Goal: Information Seeking & Learning: Learn about a topic

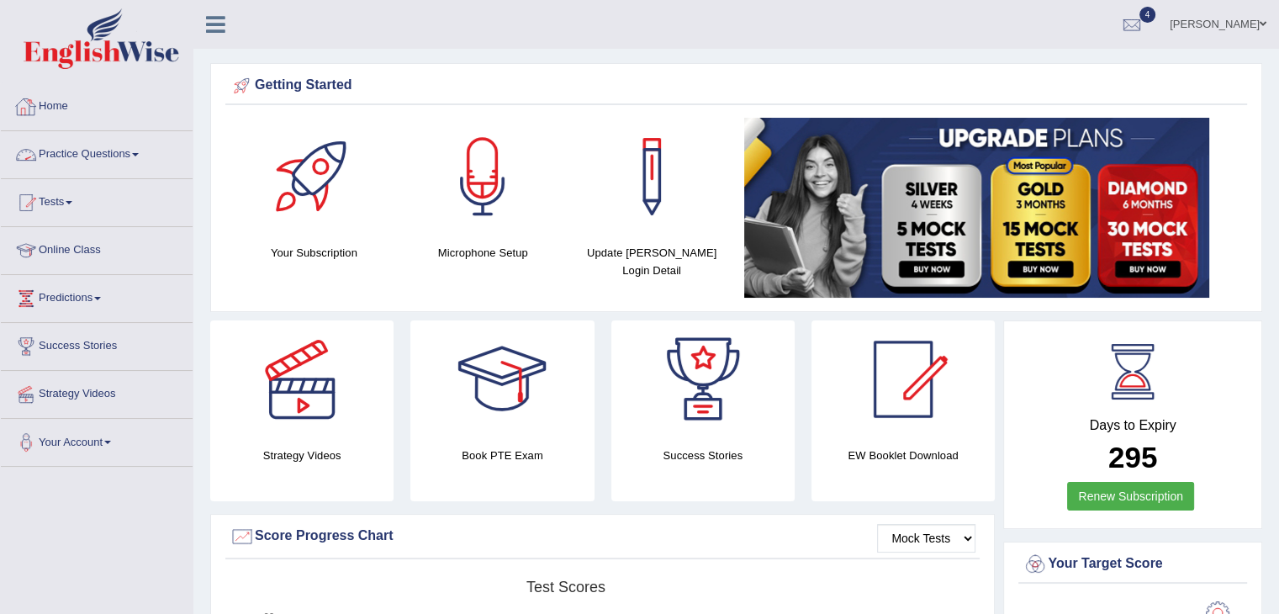
click at [101, 150] on link "Practice Questions" at bounding box center [97, 152] width 192 height 42
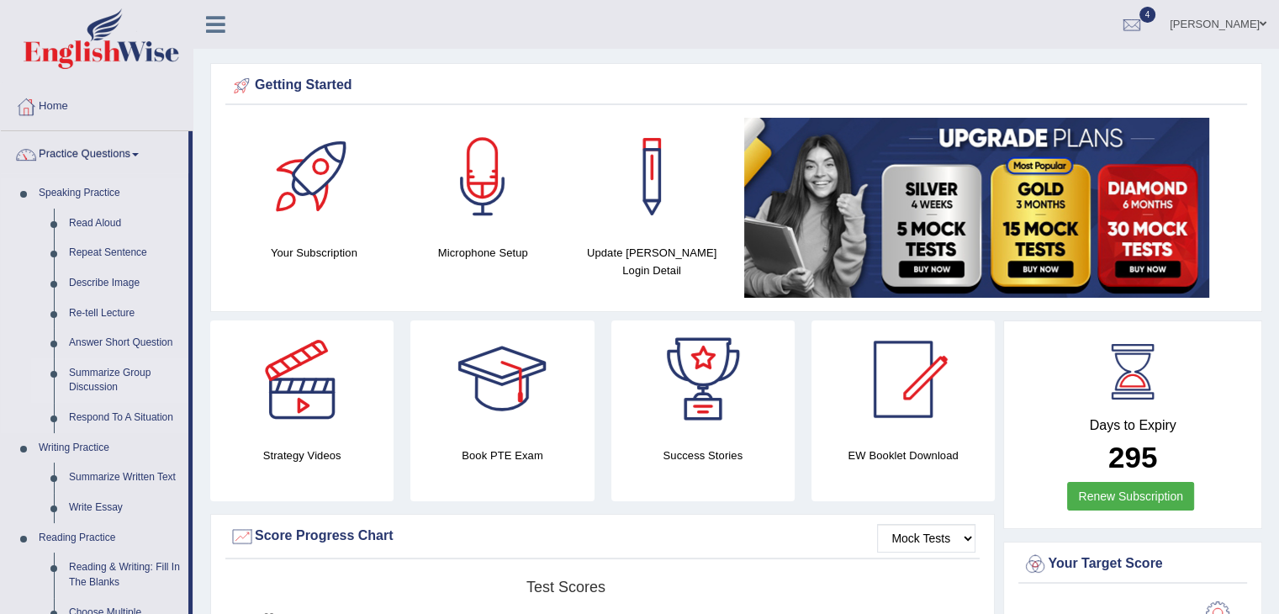
click at [104, 378] on link "Summarize Group Discussion" at bounding box center [124, 380] width 127 height 45
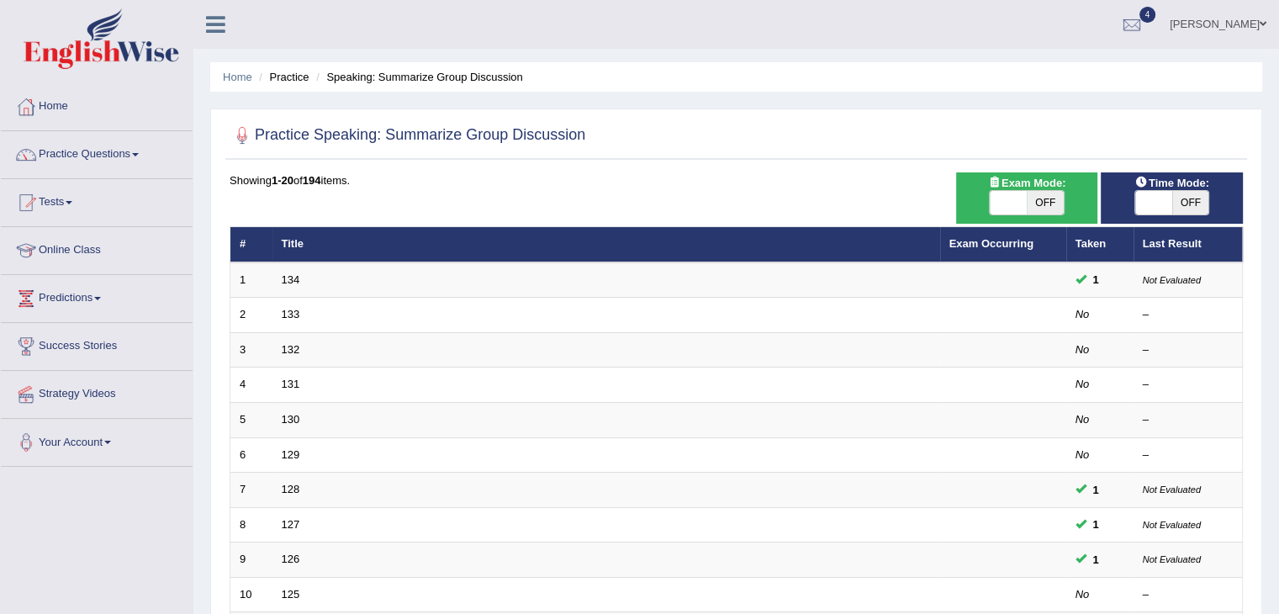
scroll to position [250, 0]
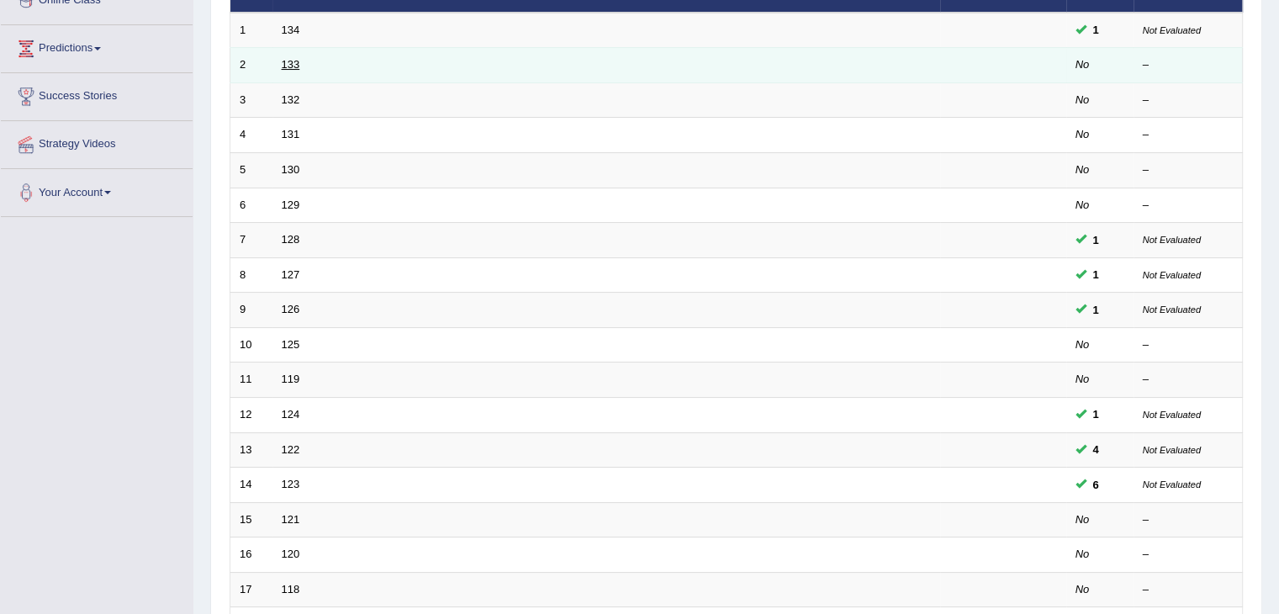
click at [283, 61] on link "133" at bounding box center [291, 64] width 18 height 13
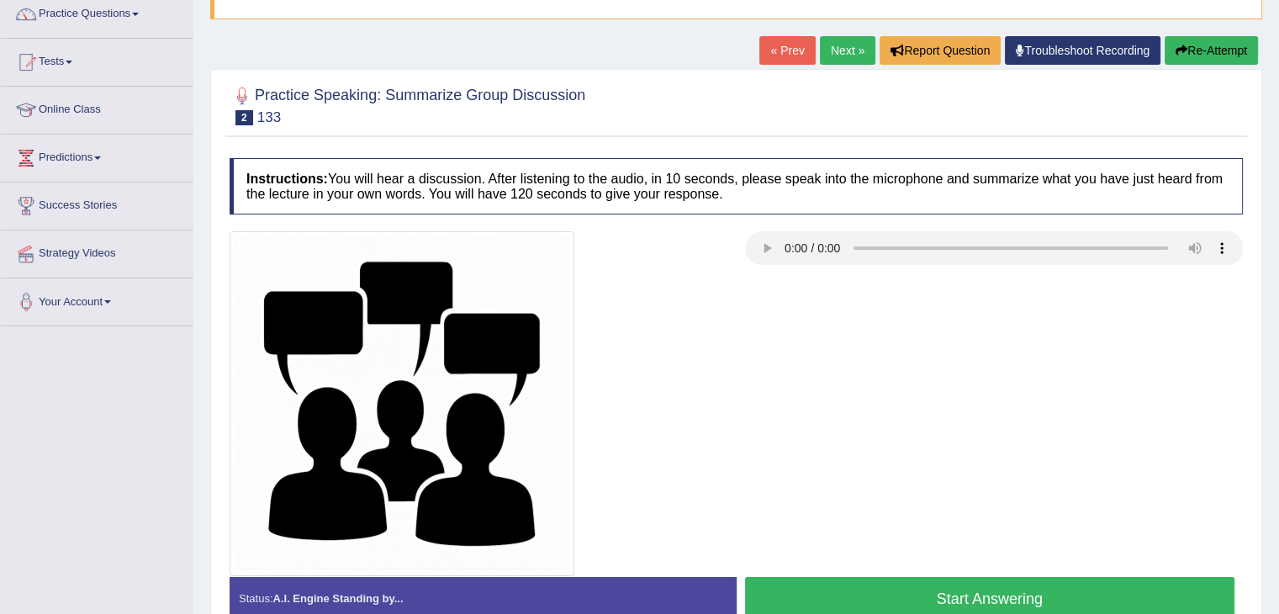
scroll to position [145, 0]
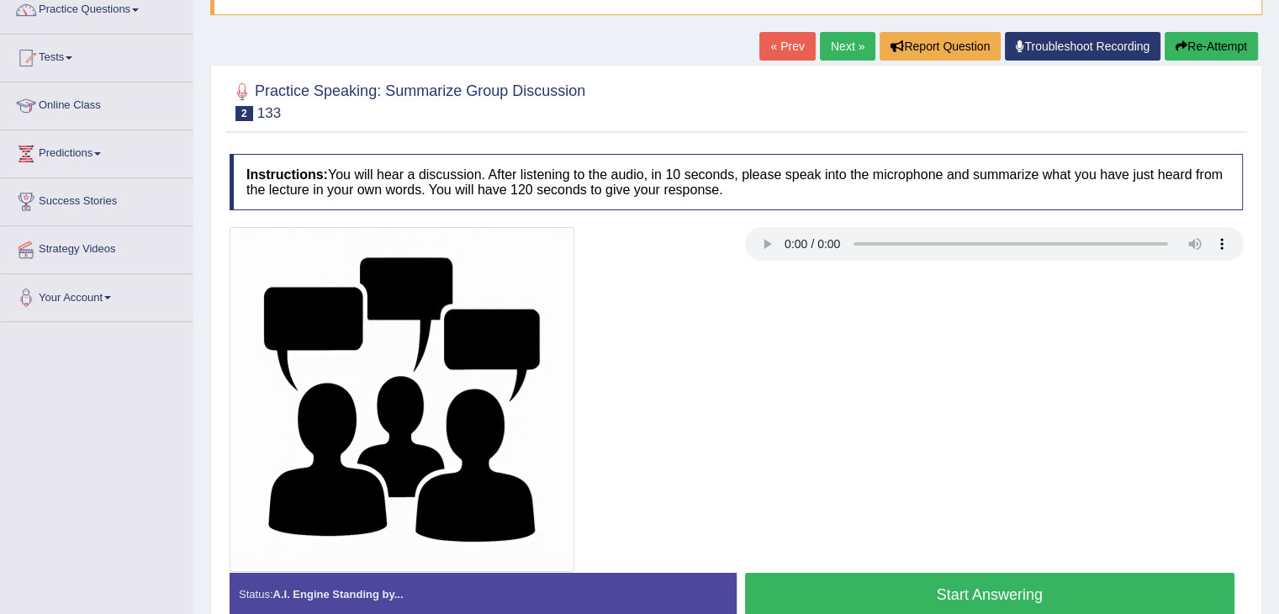
click at [938, 586] on button "Start Answering" at bounding box center [990, 594] width 490 height 43
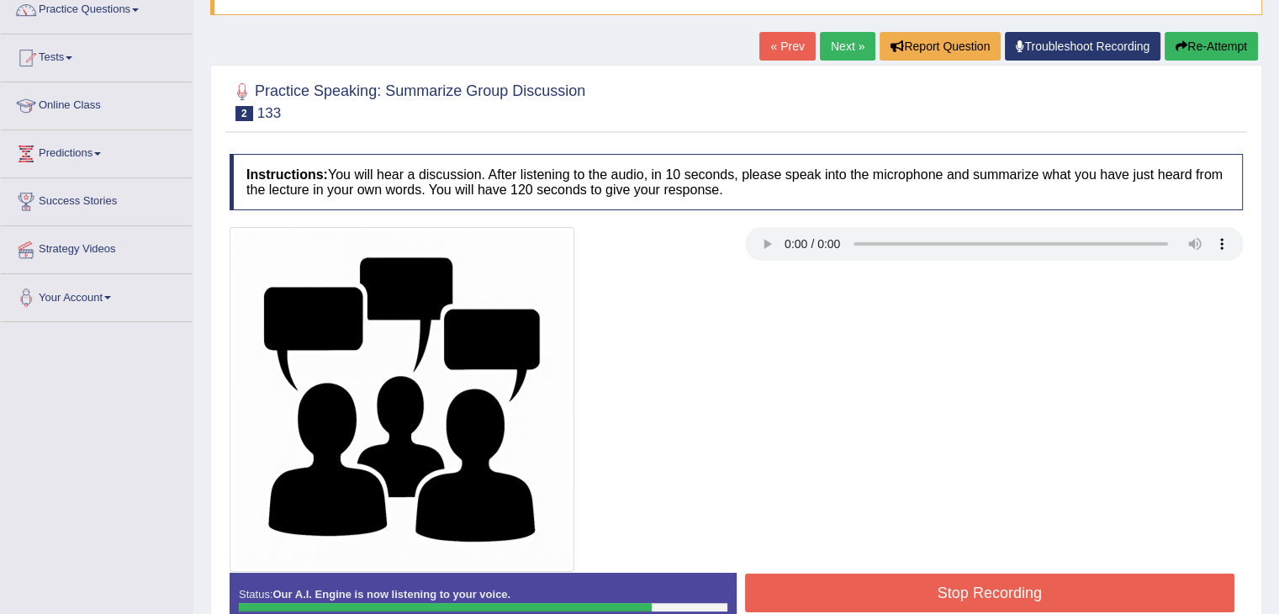
click at [938, 586] on button "Stop Recording" at bounding box center [990, 592] width 490 height 39
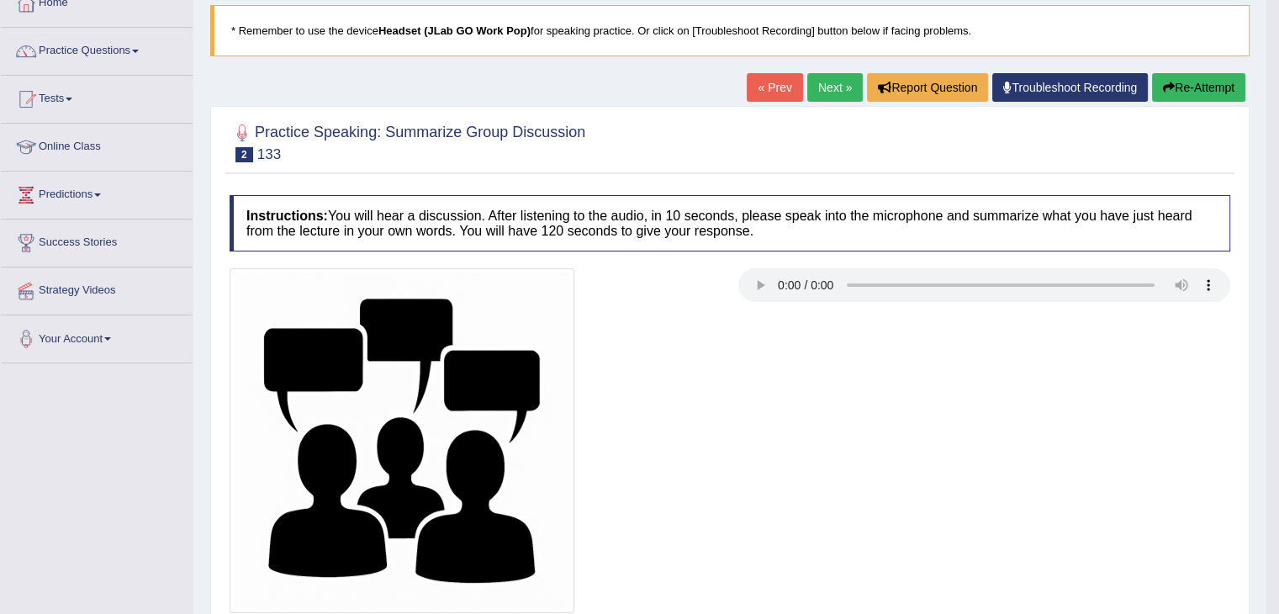
scroll to position [0, 0]
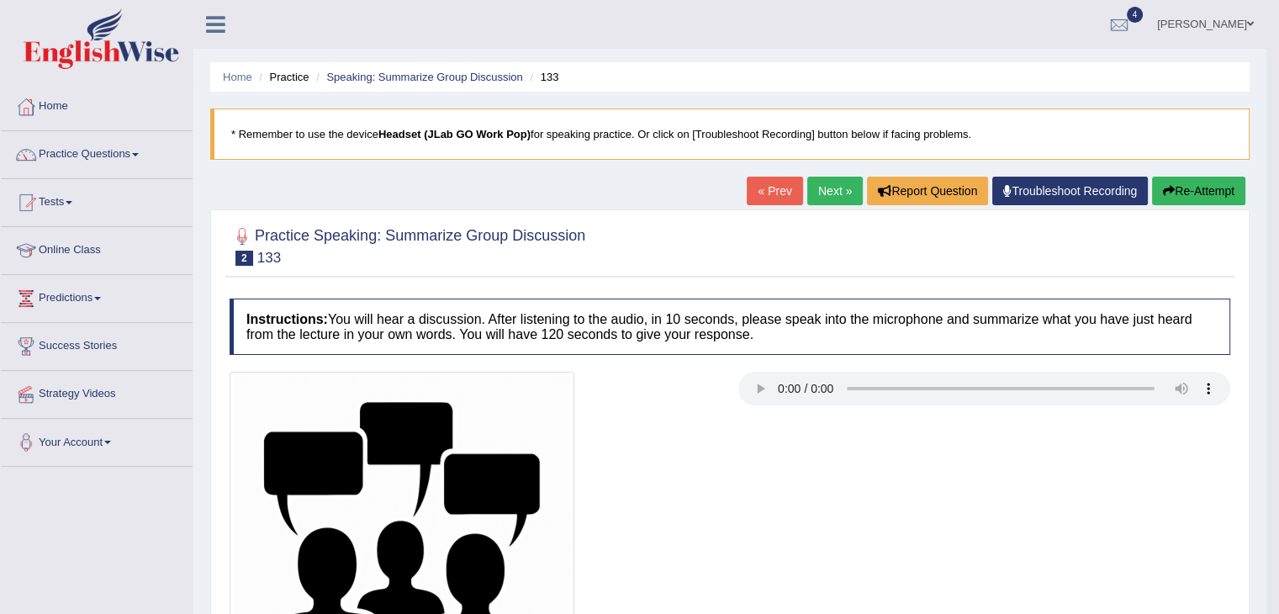
click at [1207, 193] on button "Re-Attempt" at bounding box center [1198, 191] width 93 height 29
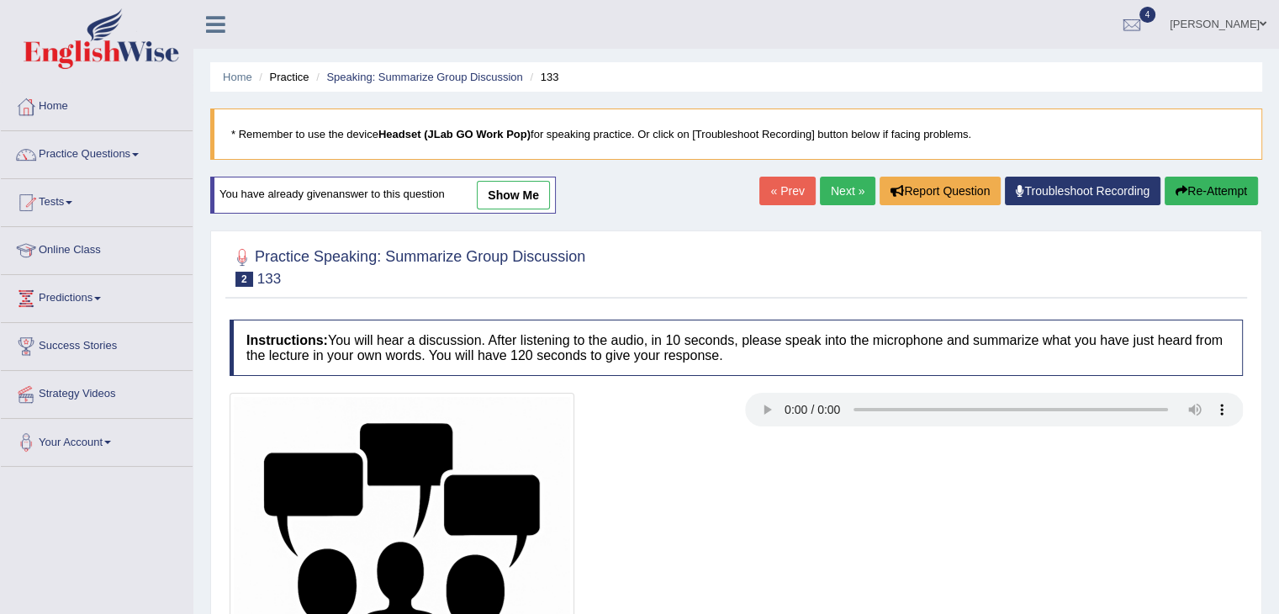
scroll to position [269, 0]
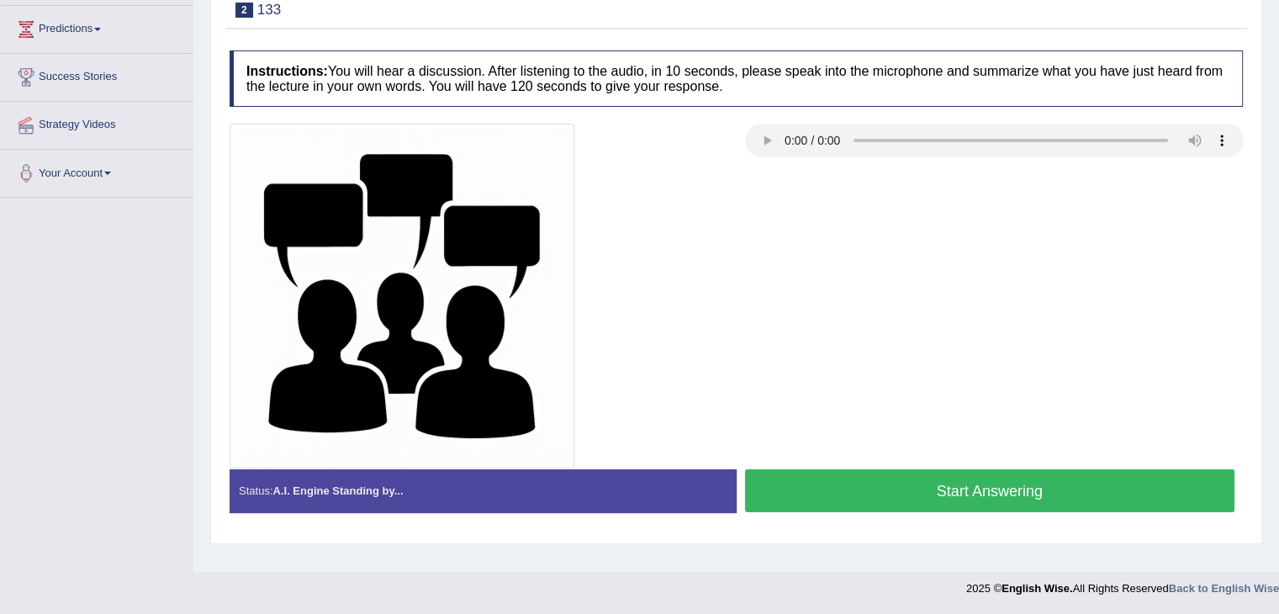
click at [977, 490] on button "Start Answering" at bounding box center [990, 490] width 490 height 43
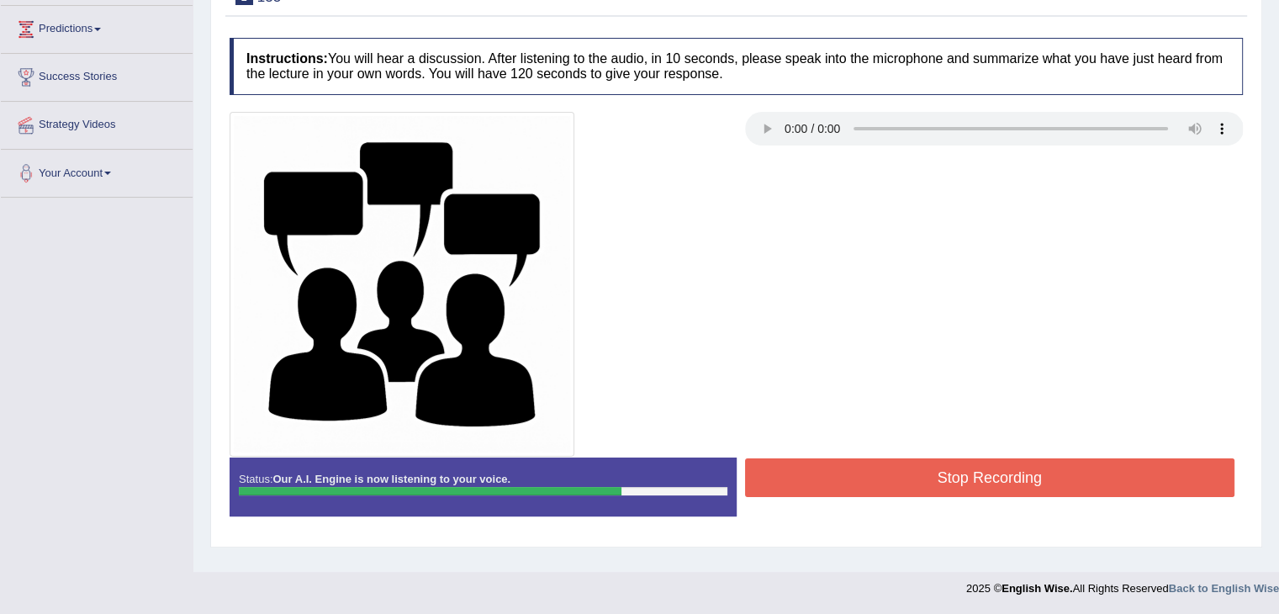
click at [977, 490] on button "Stop Recording" at bounding box center [990, 477] width 490 height 39
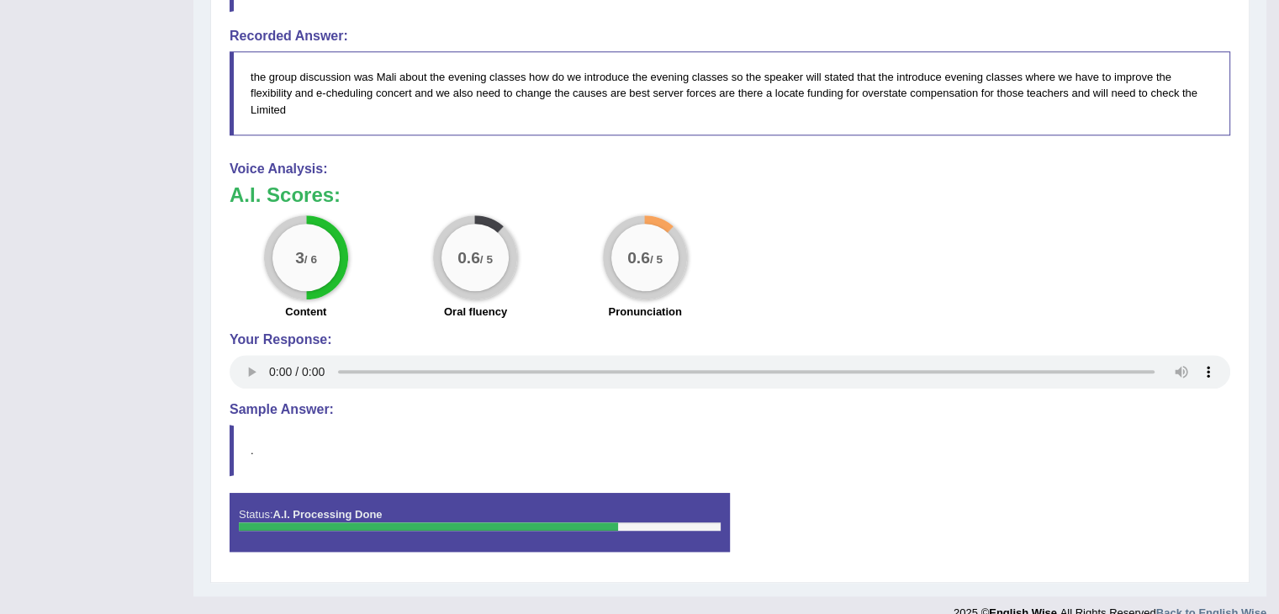
scroll to position [1027, 0]
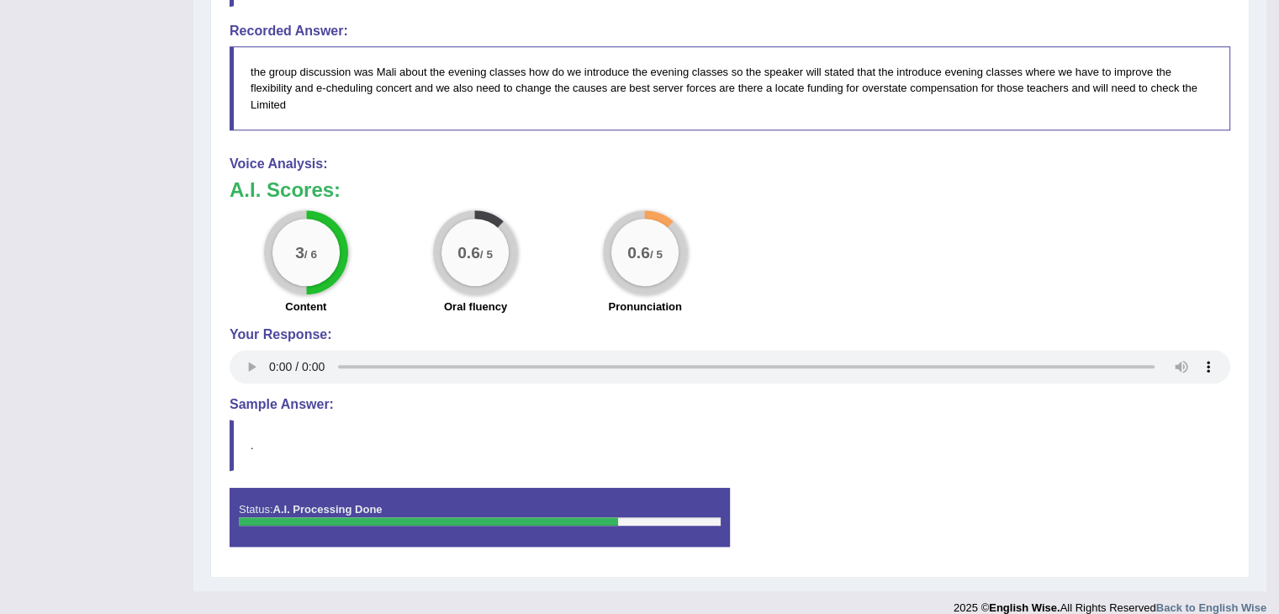
click at [720, 420] on blockquote "." at bounding box center [730, 445] width 1001 height 51
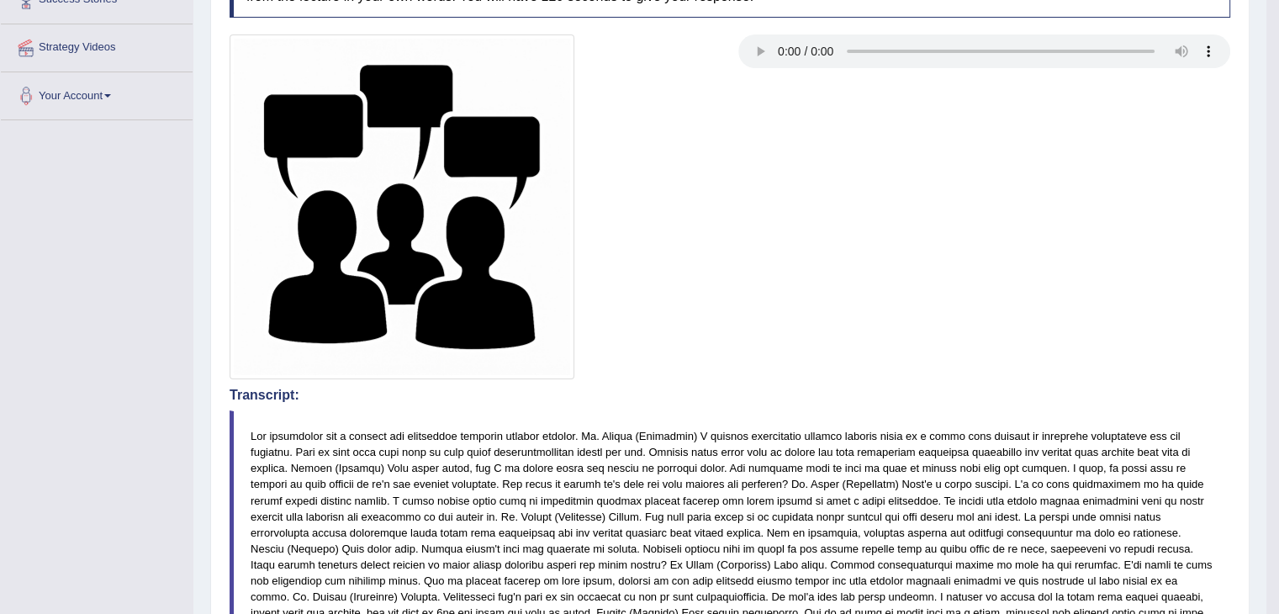
scroll to position [0, 0]
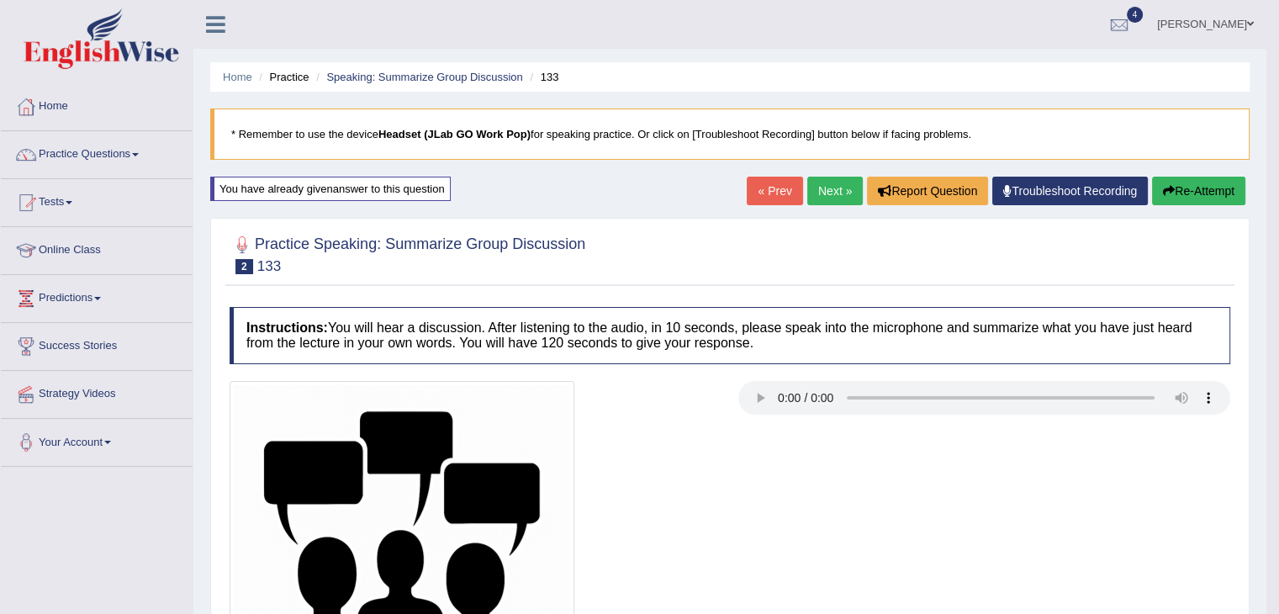
click at [1187, 188] on button "Re-Attempt" at bounding box center [1198, 191] width 93 height 29
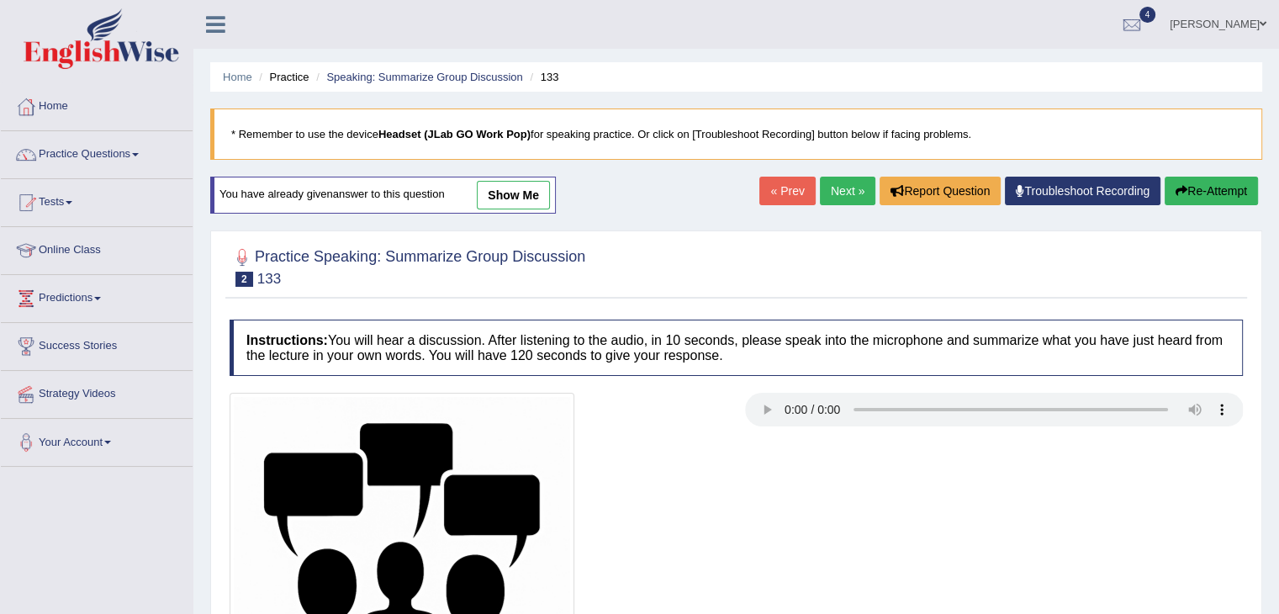
scroll to position [269, 0]
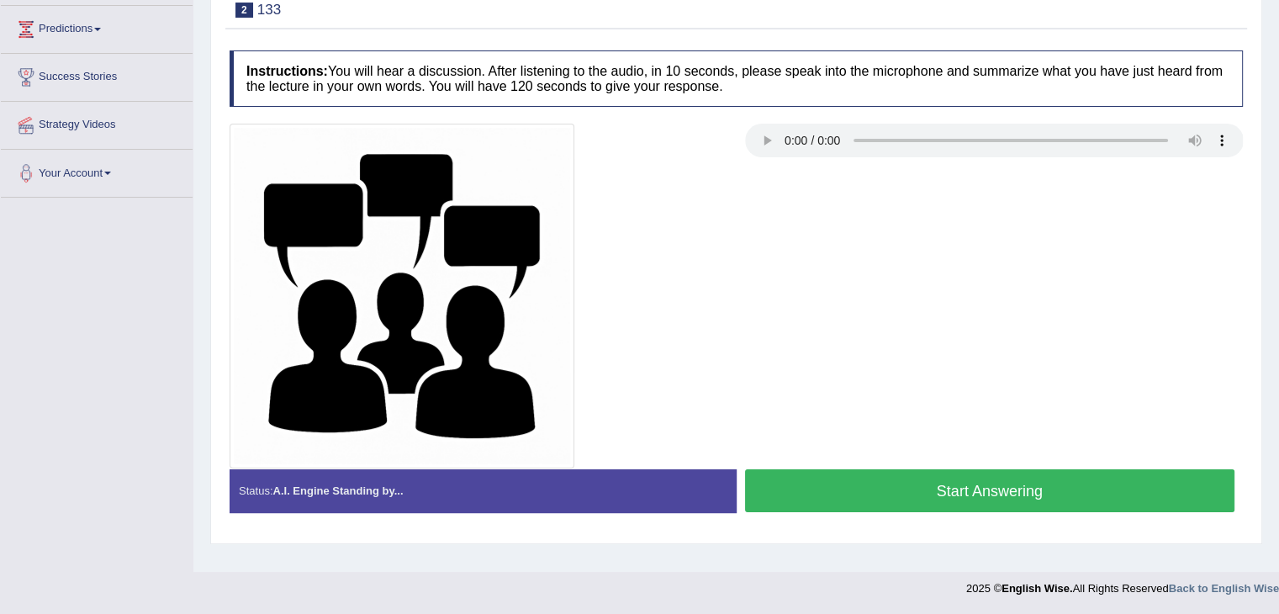
click at [1002, 482] on button "Start Answering" at bounding box center [990, 490] width 490 height 43
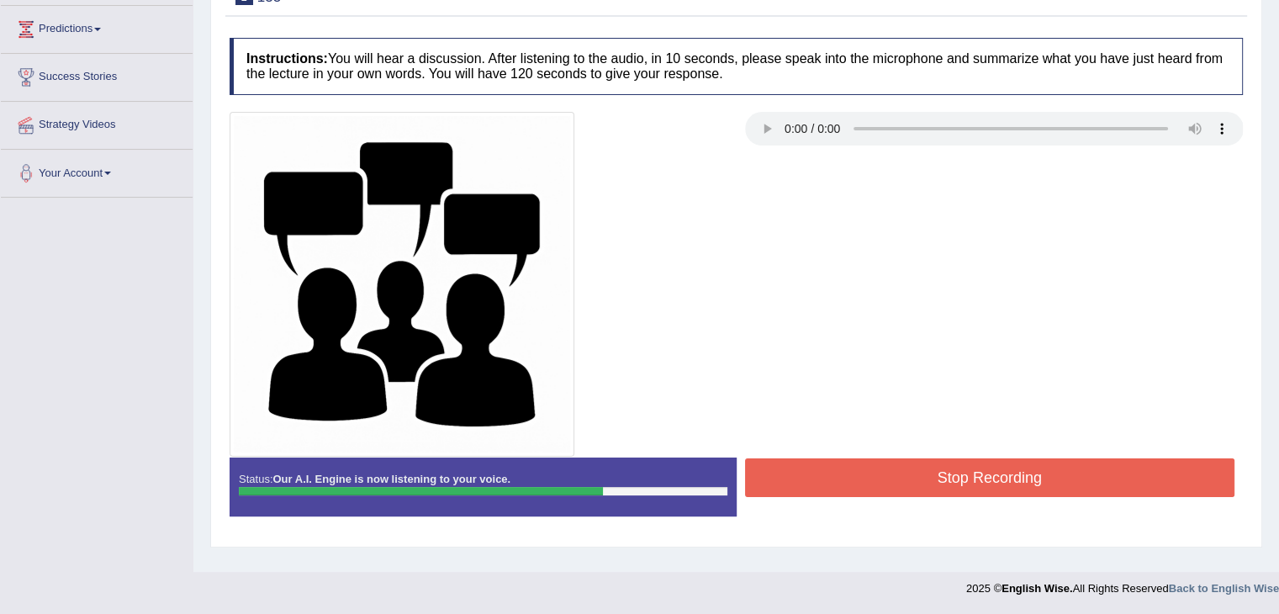
click at [1002, 482] on button "Stop Recording" at bounding box center [990, 477] width 490 height 39
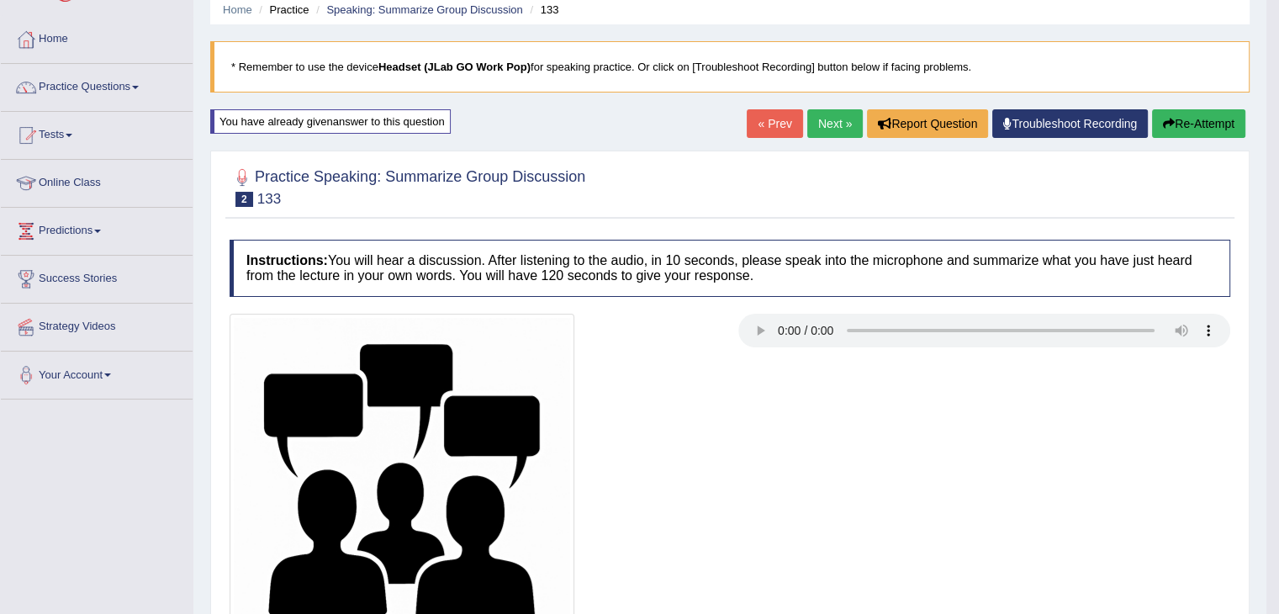
scroll to position [3, 0]
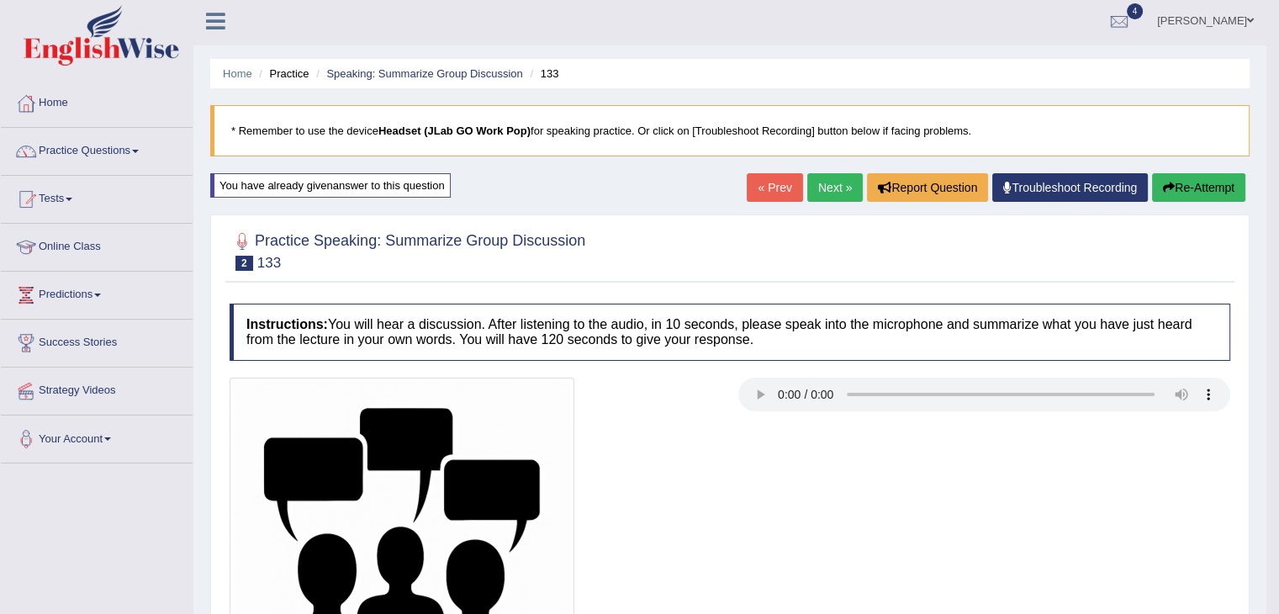
click at [819, 188] on link "Next »" at bounding box center [834, 187] width 55 height 29
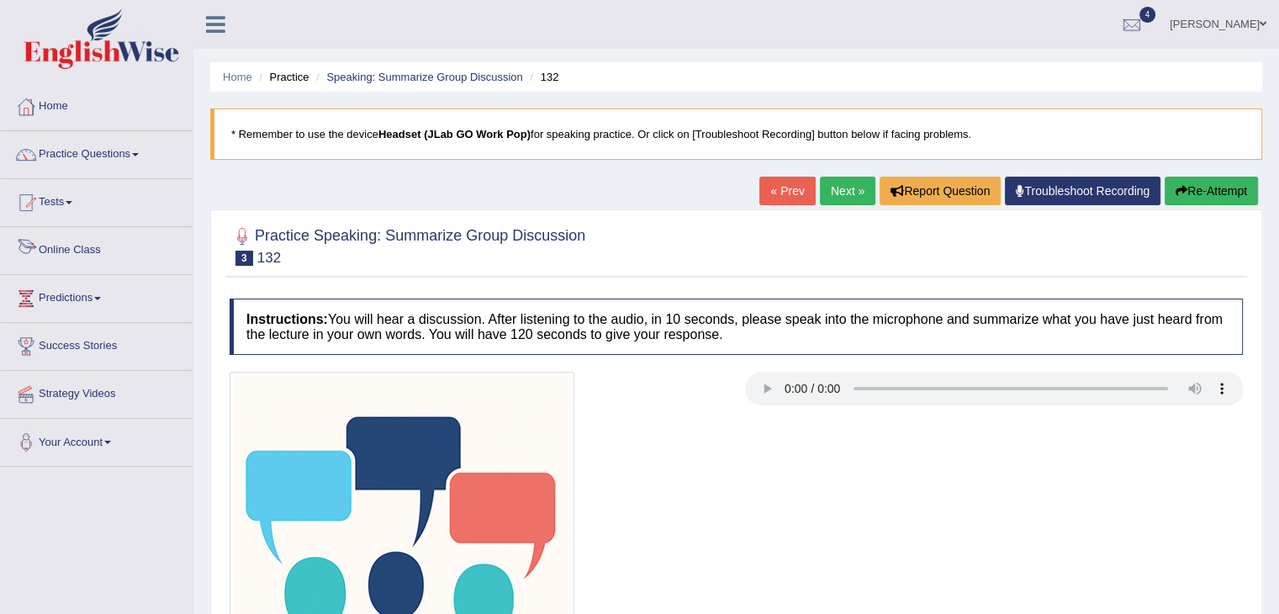
click at [78, 253] on link "Online Class" at bounding box center [97, 248] width 192 height 42
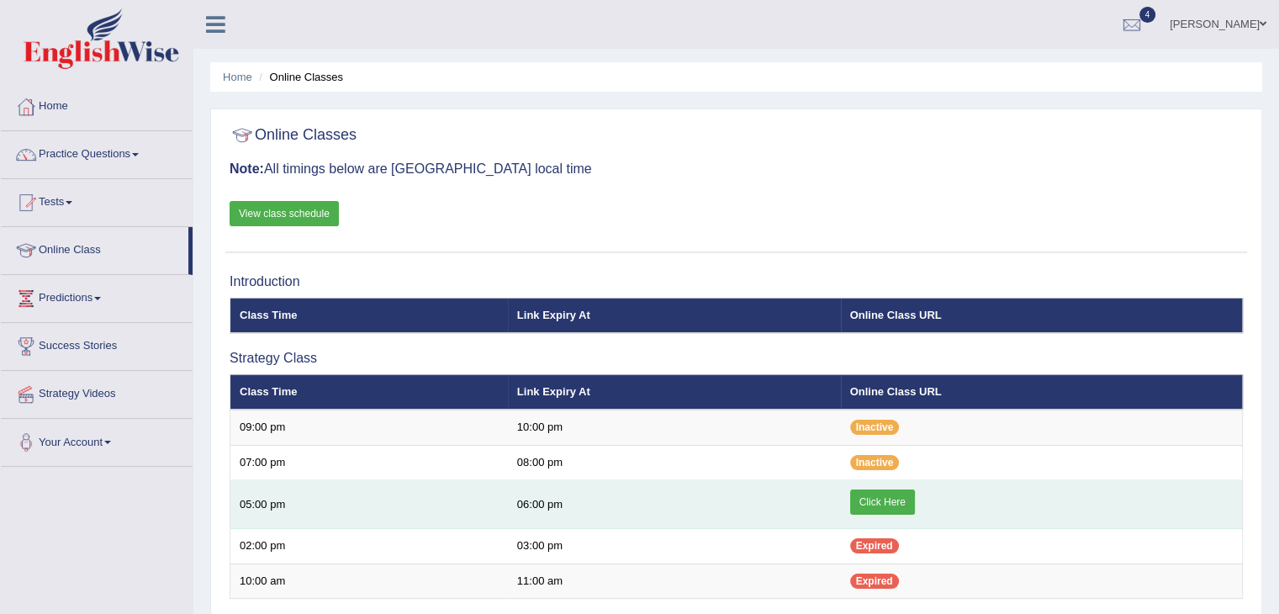
click at [872, 497] on link "Click Here" at bounding box center [882, 501] width 65 height 25
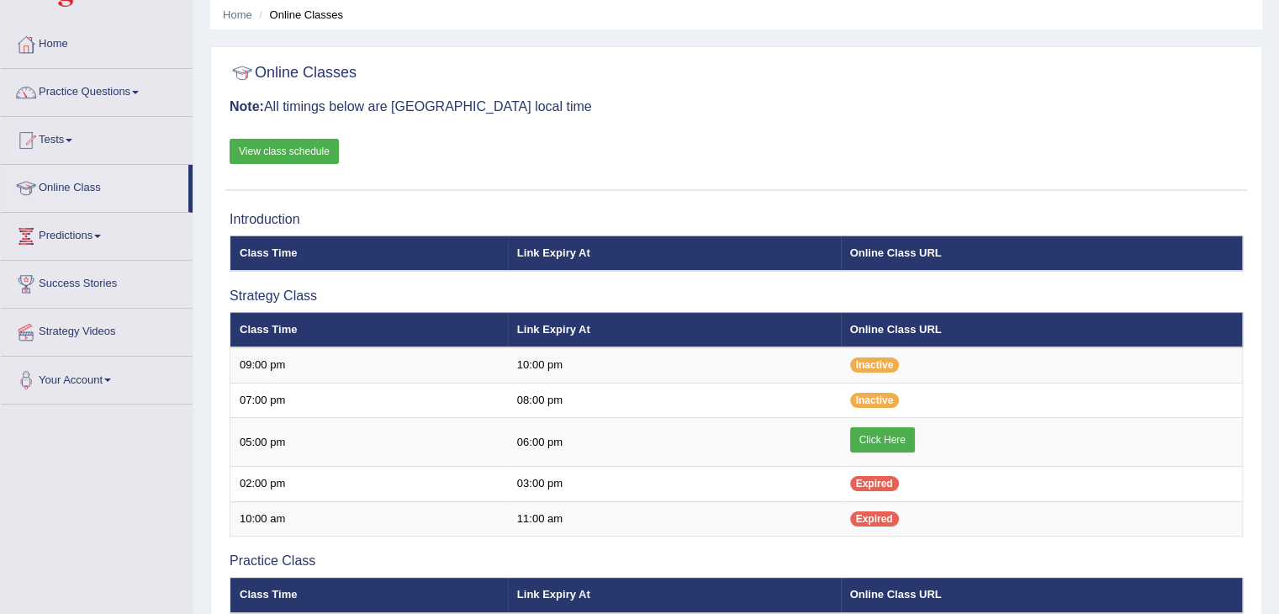
scroll to position [50, 0]
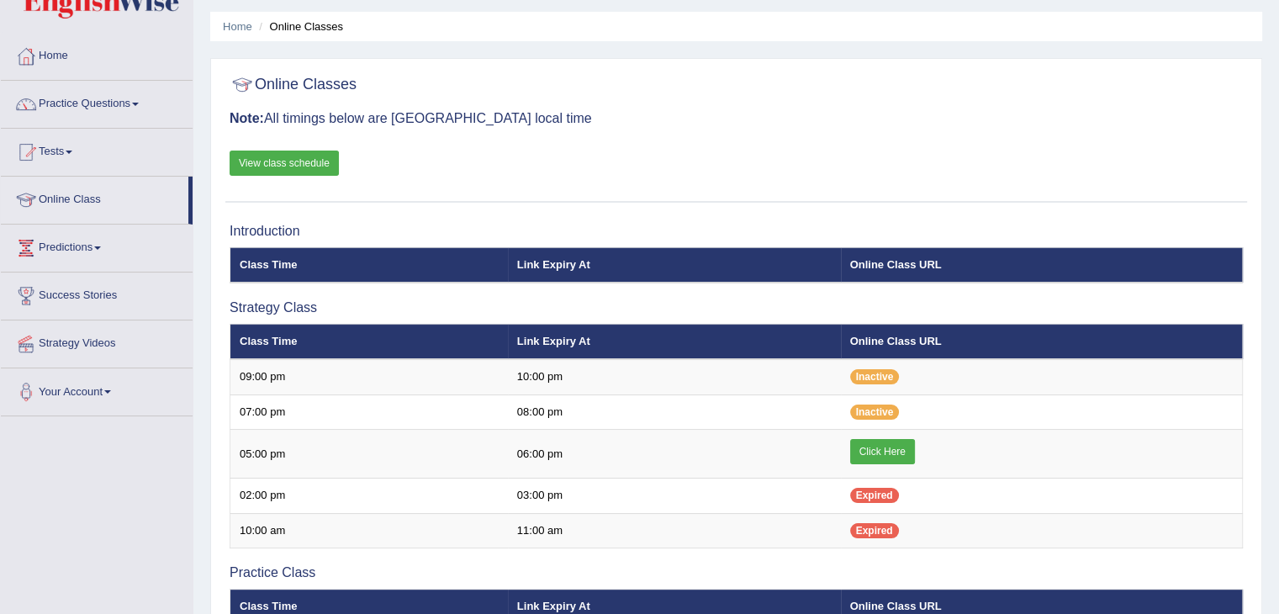
click at [308, 161] on link "View class schedule" at bounding box center [284, 163] width 109 height 25
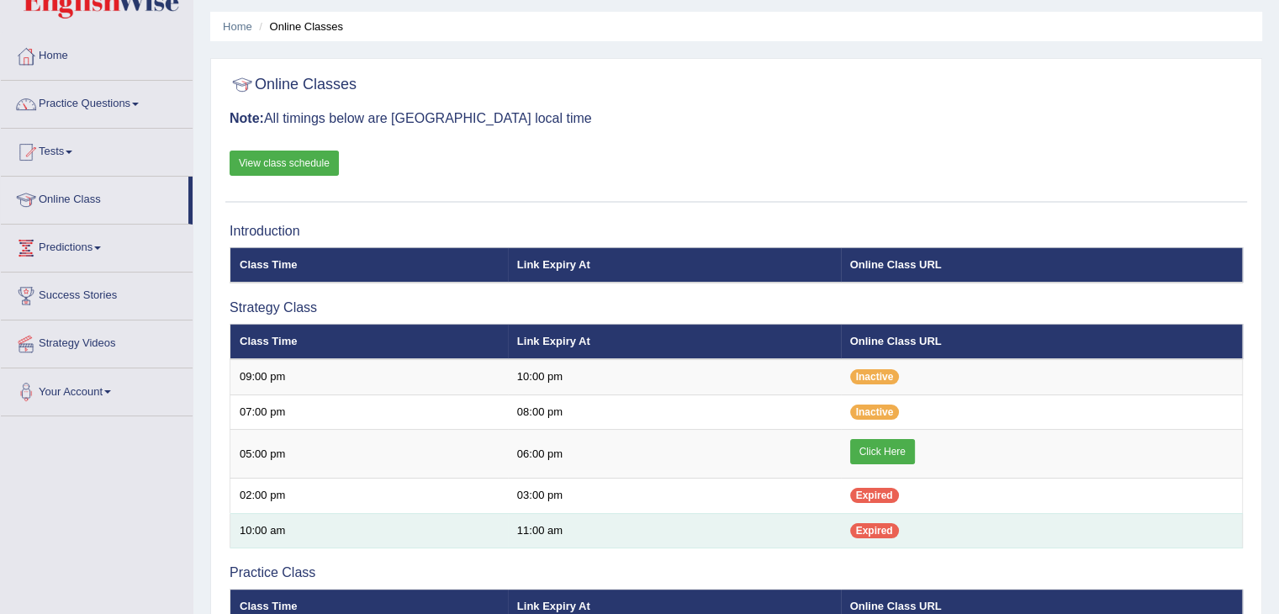
scroll to position [50, 0]
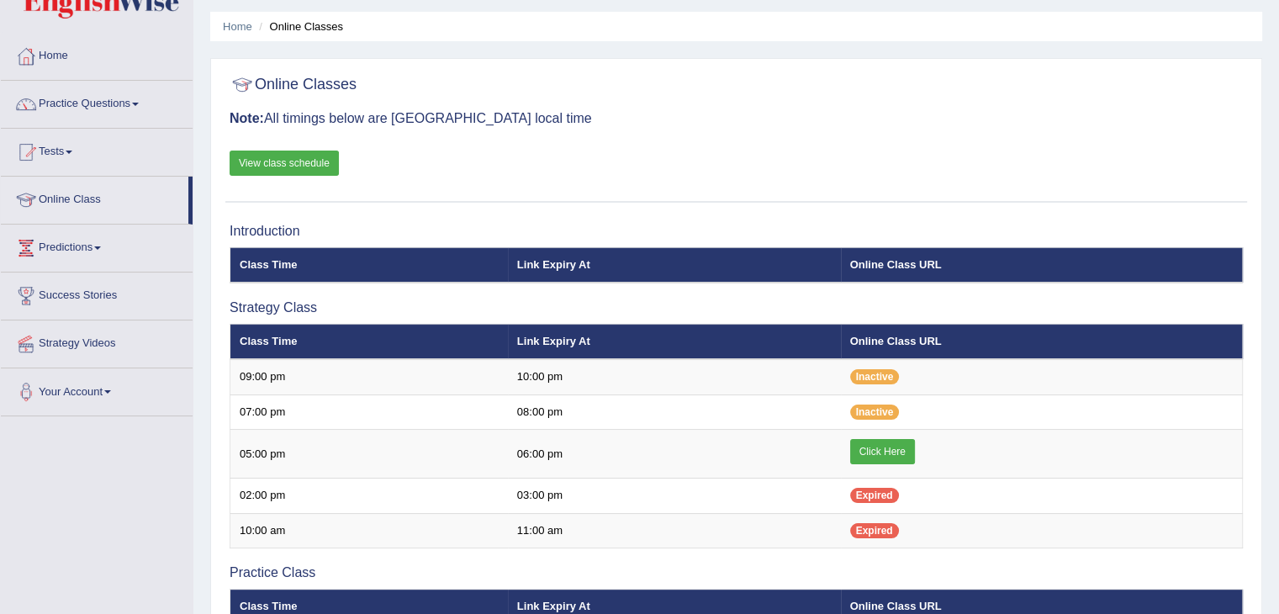
click at [102, 341] on link "Strategy Videos" at bounding box center [97, 341] width 192 height 42
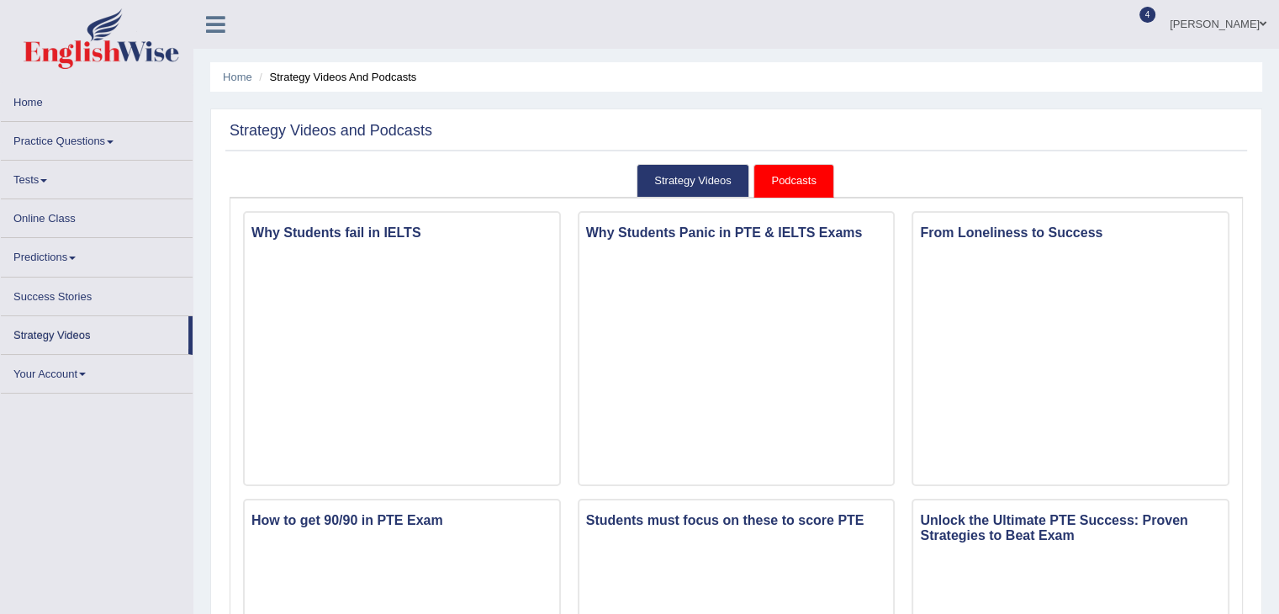
drag, startPoint x: 0, startPoint y: 0, endPoint x: 1287, endPoint y: 230, distance: 1307.6
click at [1278, 230] on html "Toggle navigation Home Practice Questions Speaking Practice Read Aloud Repeat S…" at bounding box center [639, 307] width 1279 height 614
click at [82, 139] on link "Practice Questions" at bounding box center [97, 138] width 192 height 33
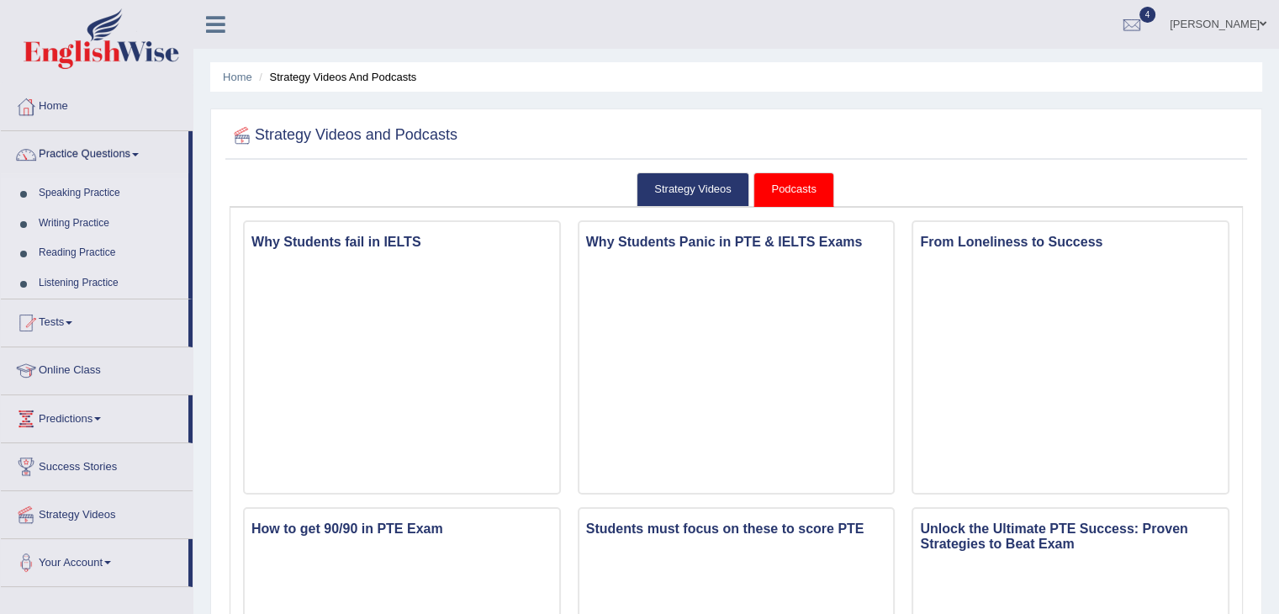
click at [90, 190] on link "Speaking Practice" at bounding box center [109, 193] width 157 height 30
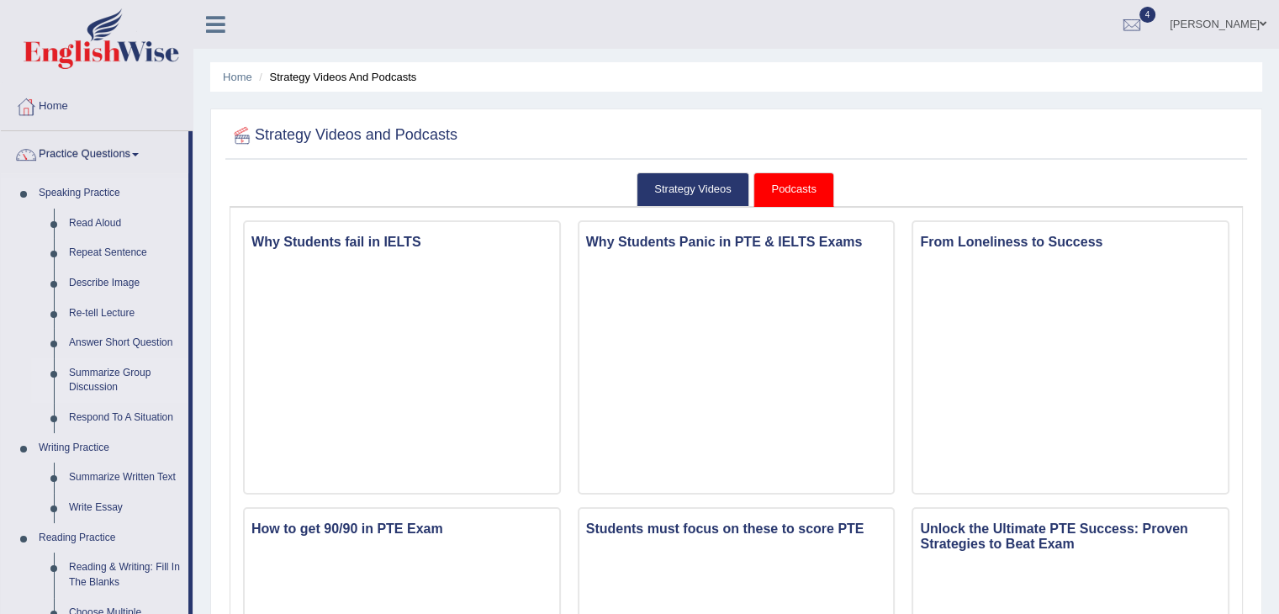
click at [119, 378] on link "Summarize Group Discussion" at bounding box center [124, 380] width 127 height 45
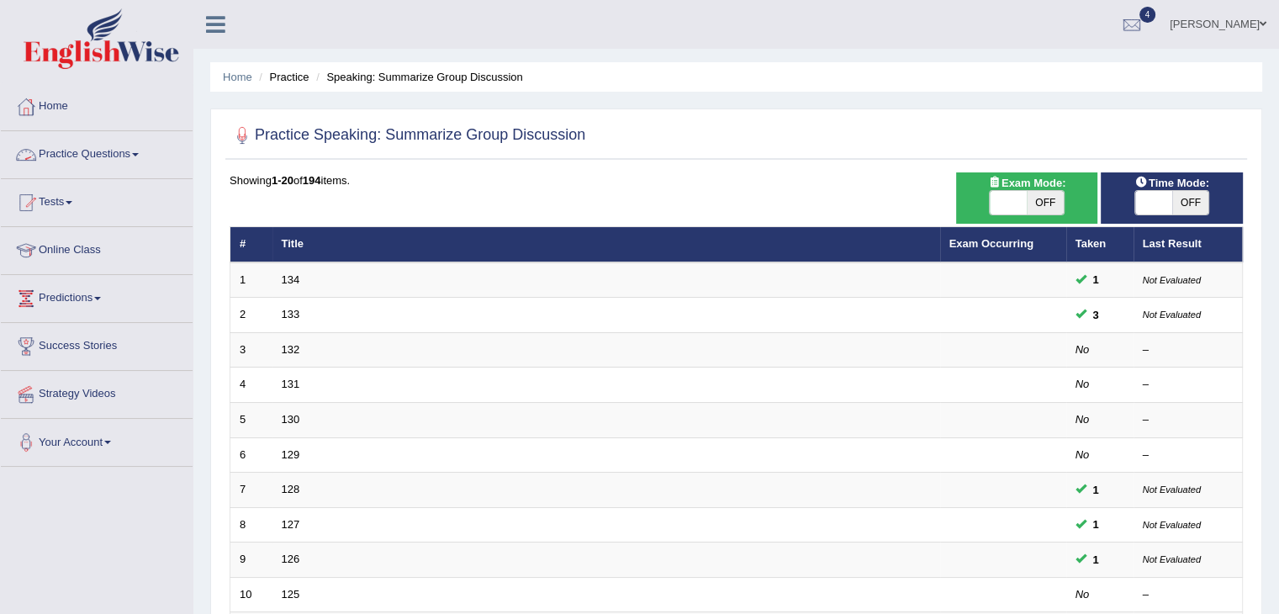
click at [87, 148] on link "Practice Questions" at bounding box center [97, 152] width 192 height 42
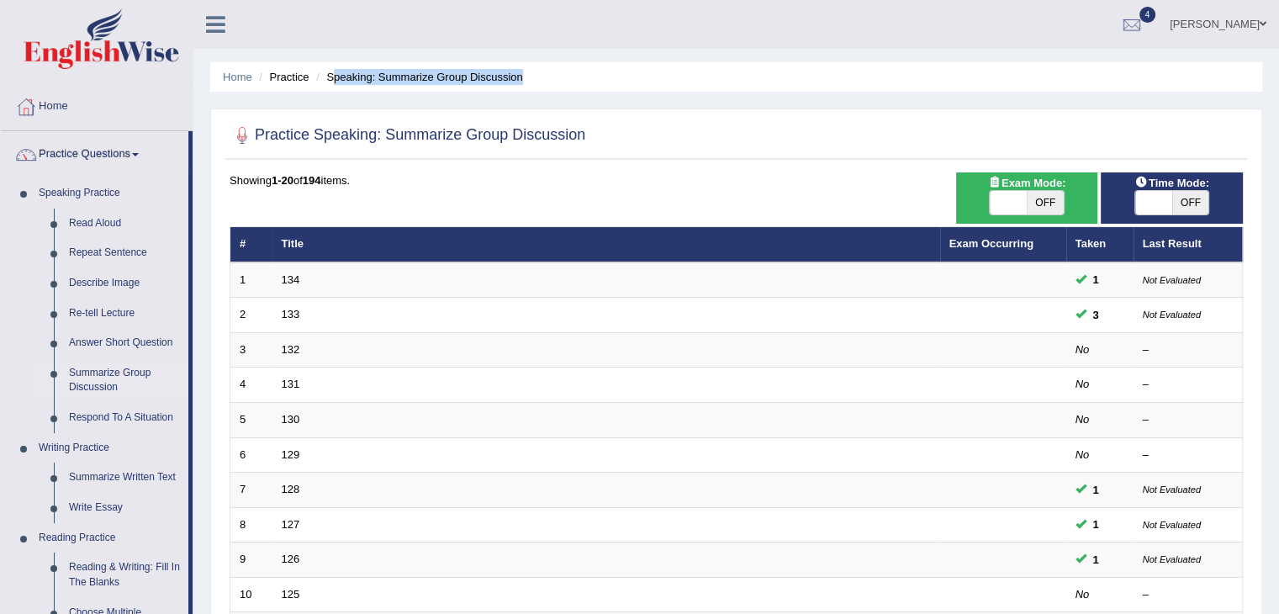
drag, startPoint x: 335, startPoint y: 77, endPoint x: 552, endPoint y: 68, distance: 217.1
click at [552, 68] on ul "Home Practice Speaking: Summarize Group Discussion" at bounding box center [736, 76] width 1052 height 29
click at [70, 157] on link "Practice Questions" at bounding box center [95, 152] width 188 height 42
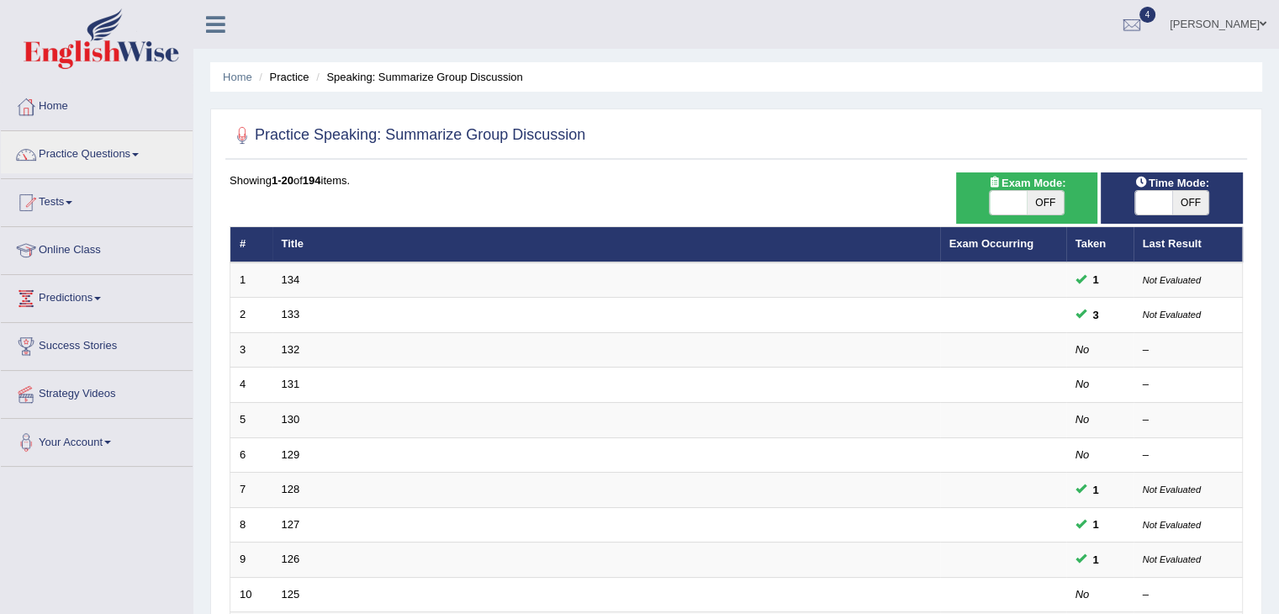
click at [66, 203] on link "Tests" at bounding box center [97, 200] width 192 height 42
